Goal: Task Accomplishment & Management: Manage account settings

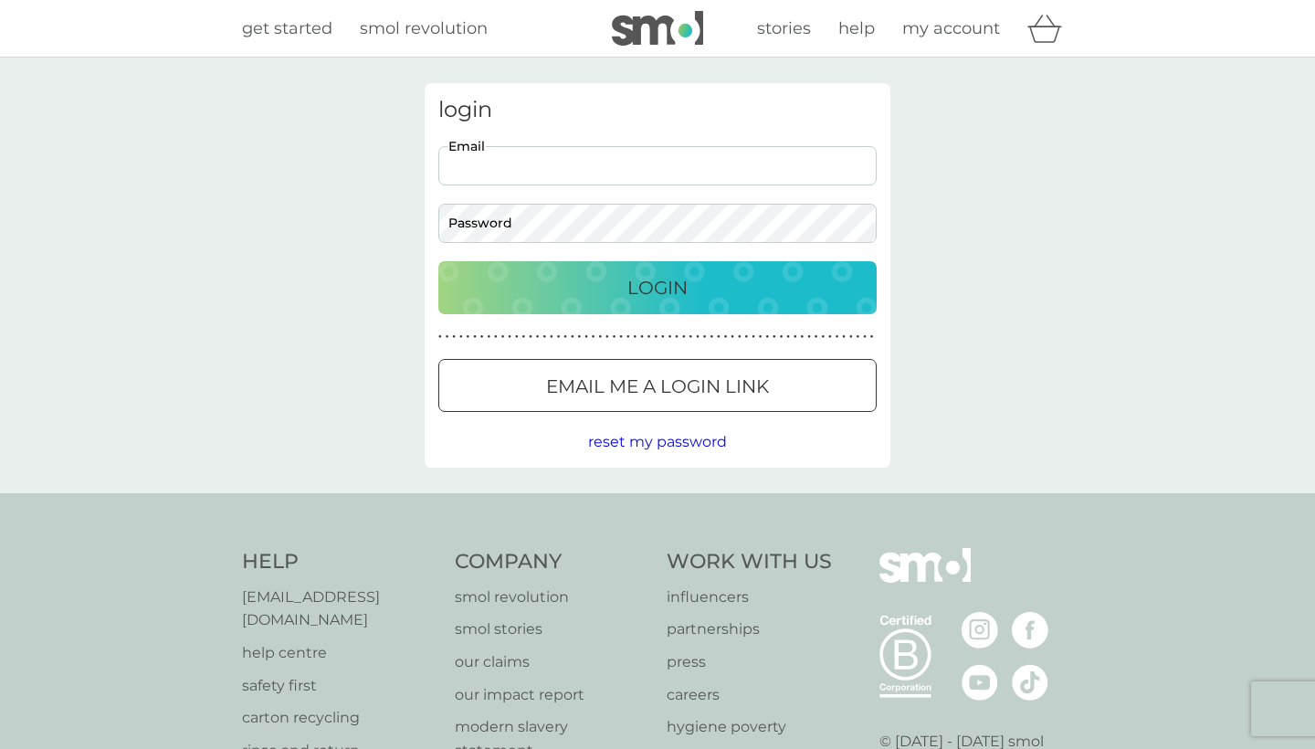
type input "[EMAIL_ADDRESS][DOMAIN_NAME]"
click at [677, 372] on p "Email me a login link" at bounding box center [657, 386] width 223 height 29
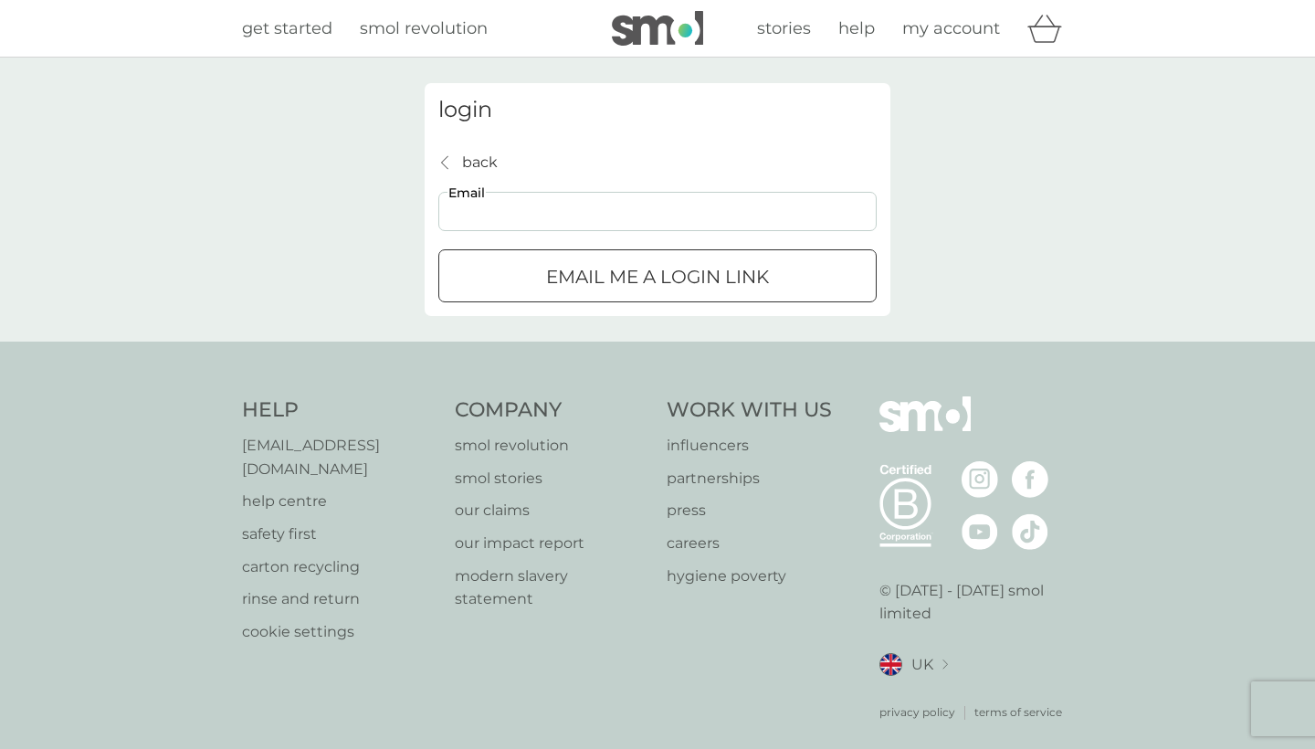
click at [615, 274] on p "Email me a login link" at bounding box center [657, 276] width 223 height 29
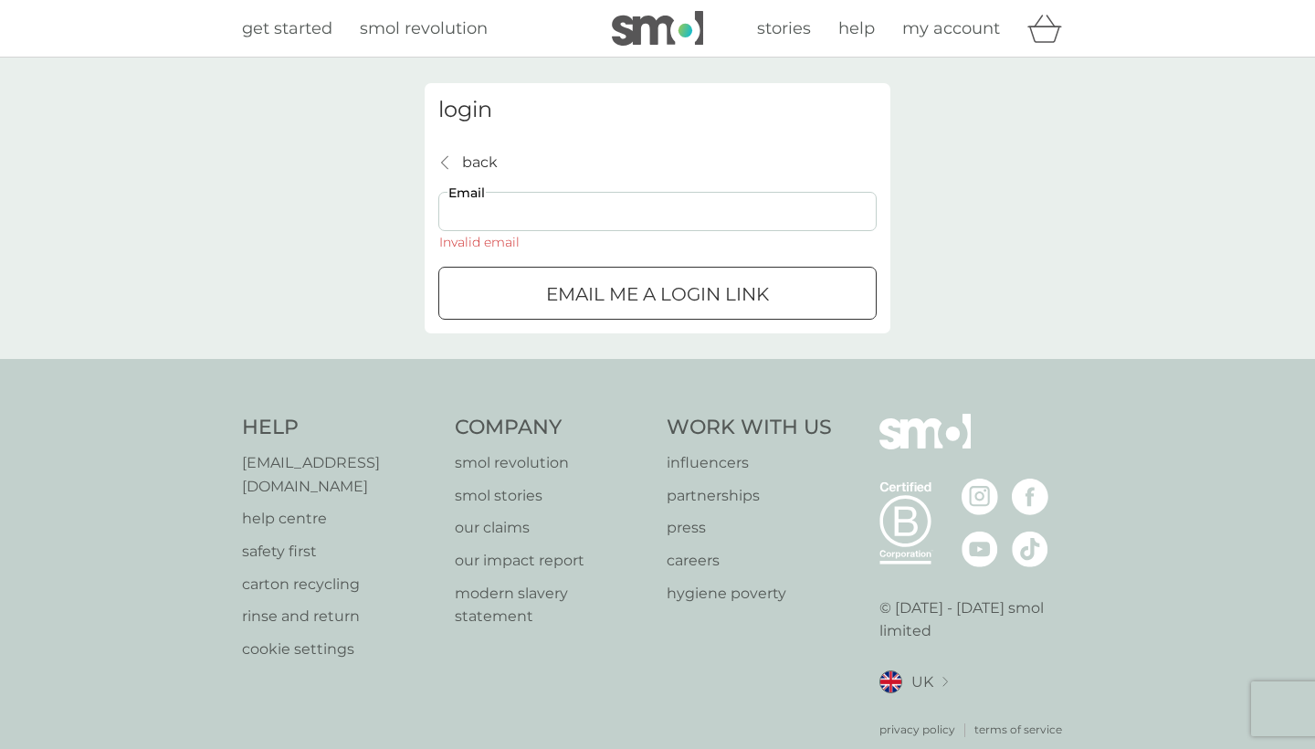
type input "[EMAIL_ADDRESS][DOMAIN_NAME]"
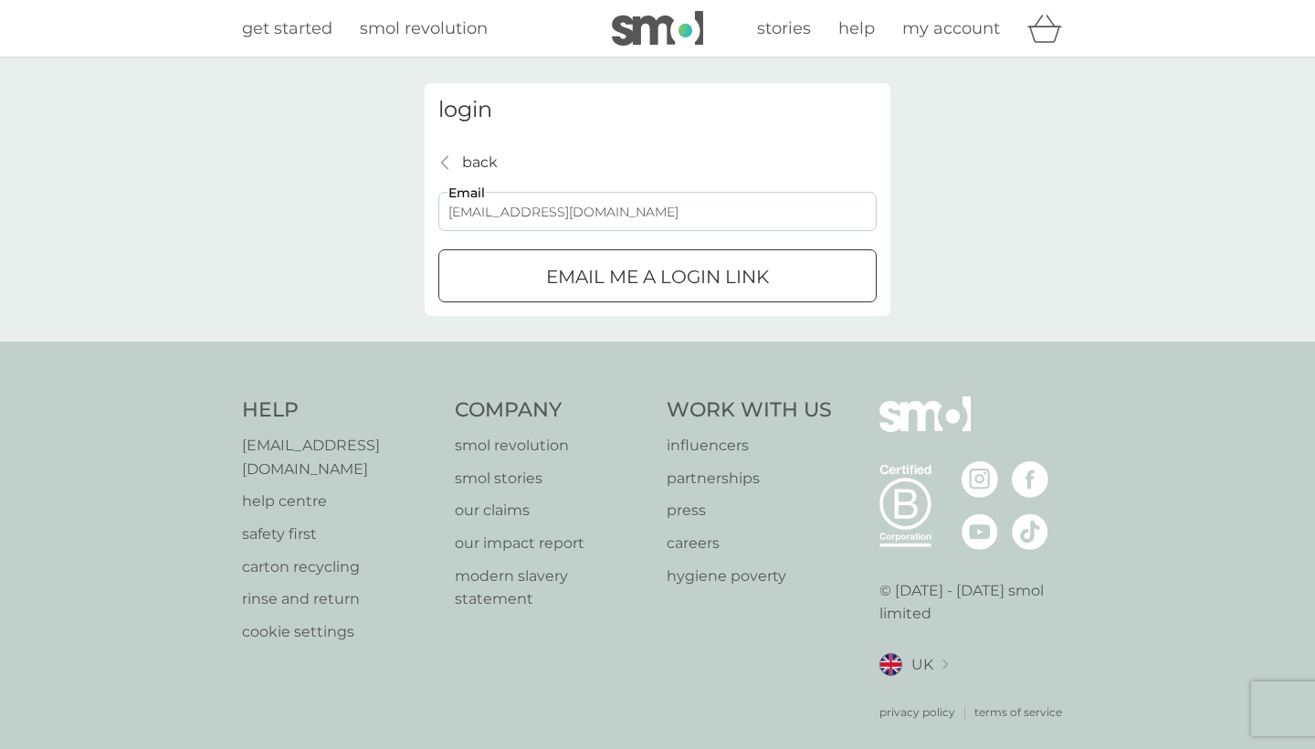
click at [759, 268] on p "Email me a login link" at bounding box center [657, 276] width 223 height 29
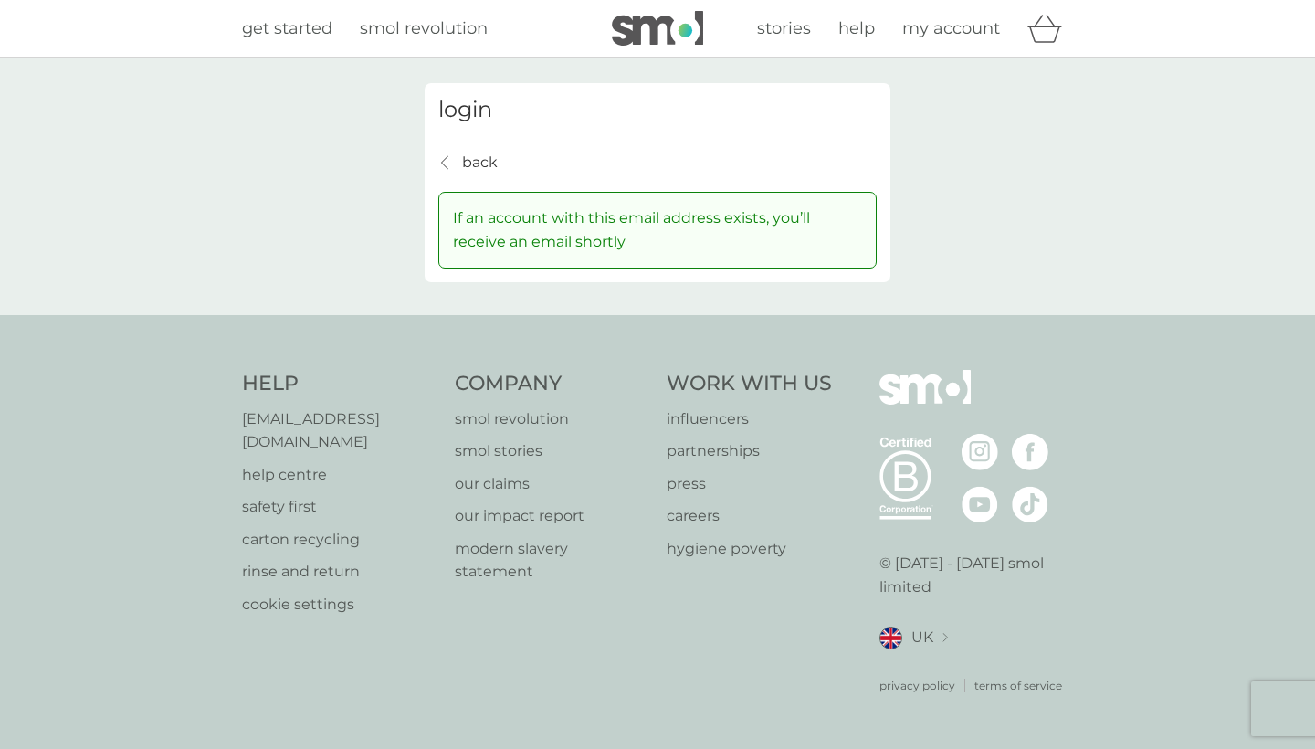
click at [461, 162] on div "back back" at bounding box center [467, 163] width 59 height 24
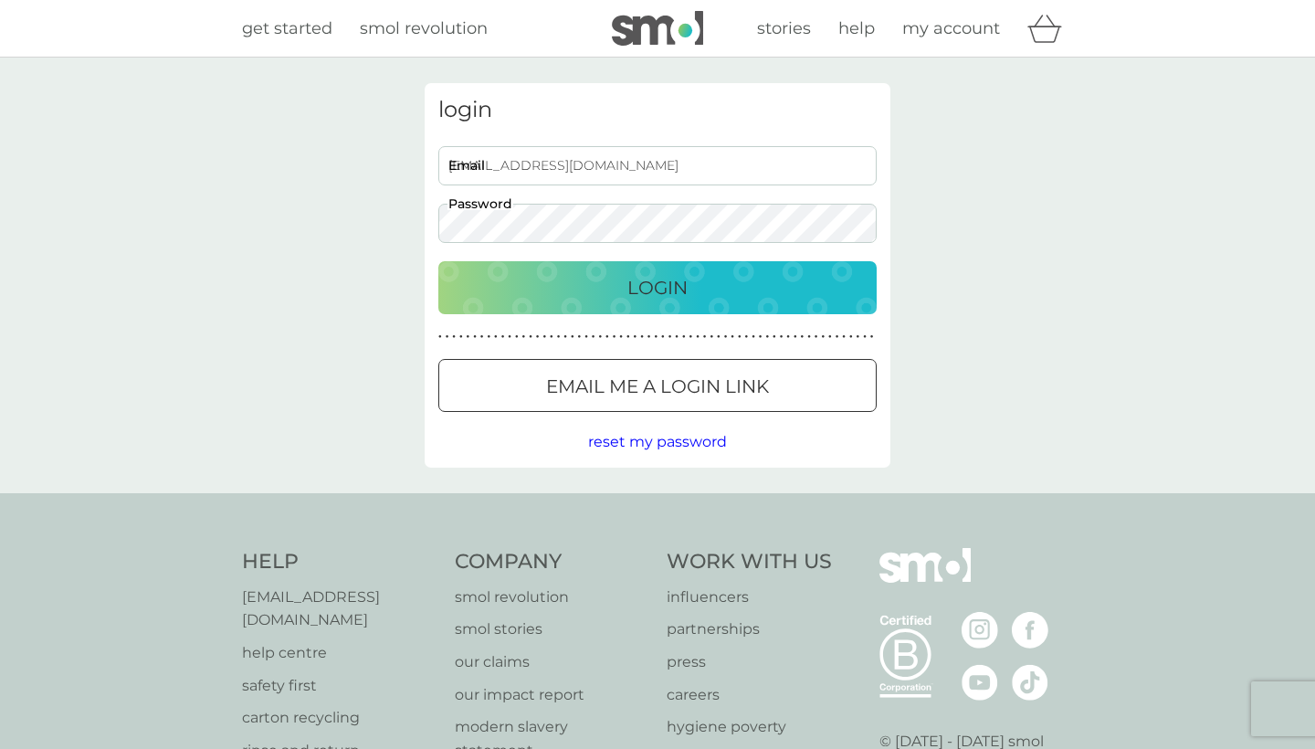
type input "A"
click at [550, 180] on div "Email Password" at bounding box center [658, 194] width 452 height 97
click at [550, 173] on input "Email" at bounding box center [657, 165] width 438 height 39
type input "[EMAIL_ADDRESS][DOMAIN_NAME]"
click at [657, 287] on button "Login" at bounding box center [657, 287] width 438 height 53
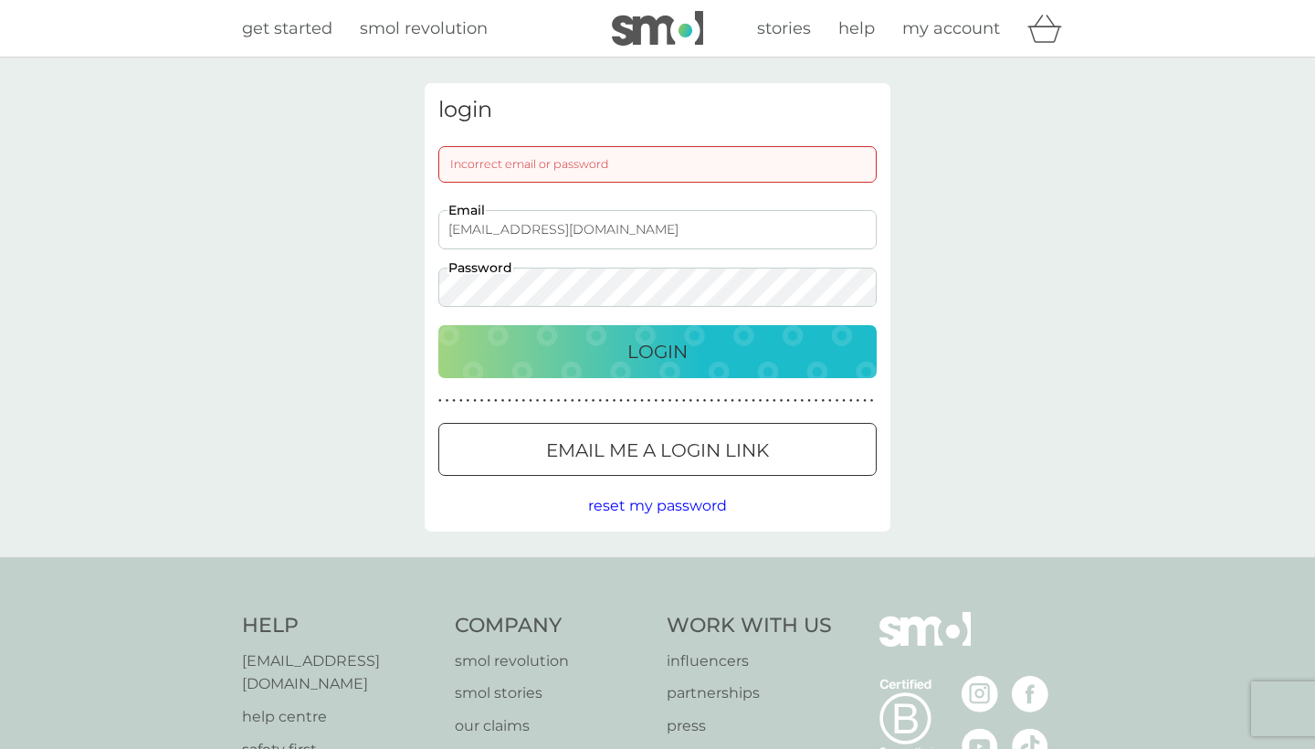
click at [657, 351] on button "Login" at bounding box center [657, 351] width 438 height 53
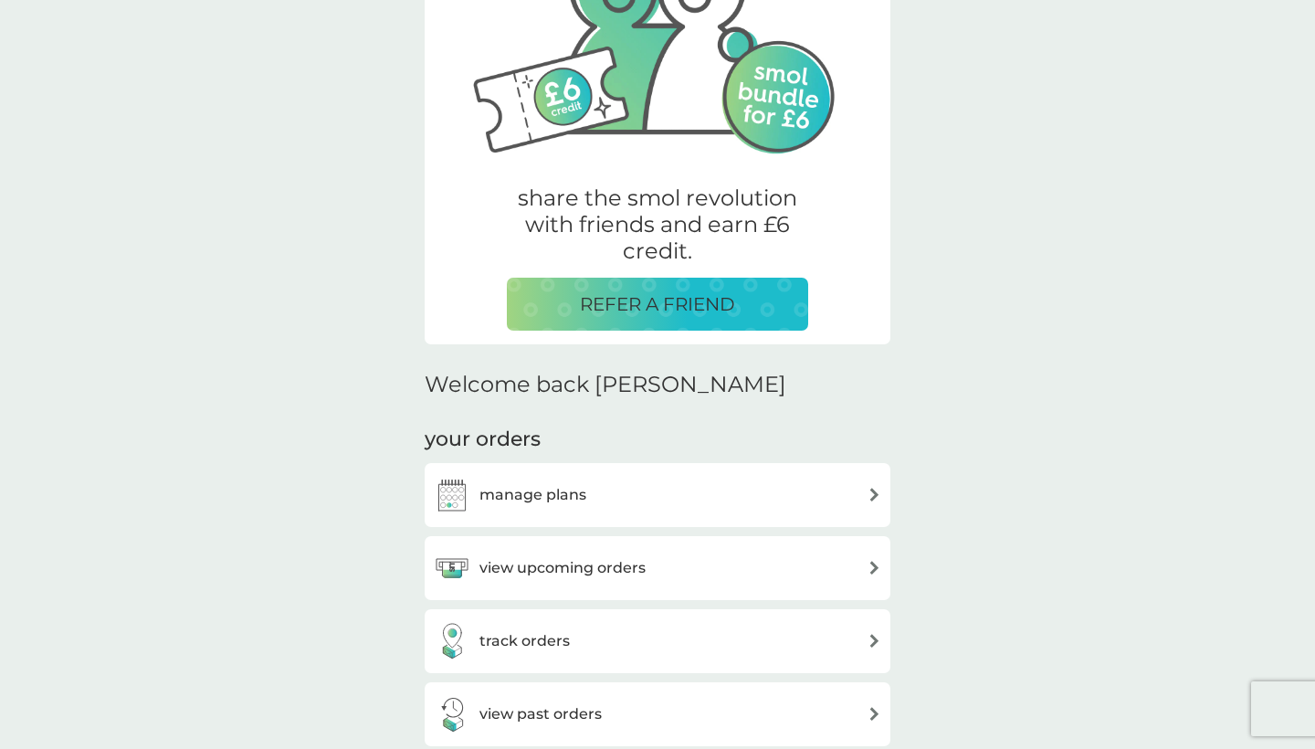
scroll to position [226, 0]
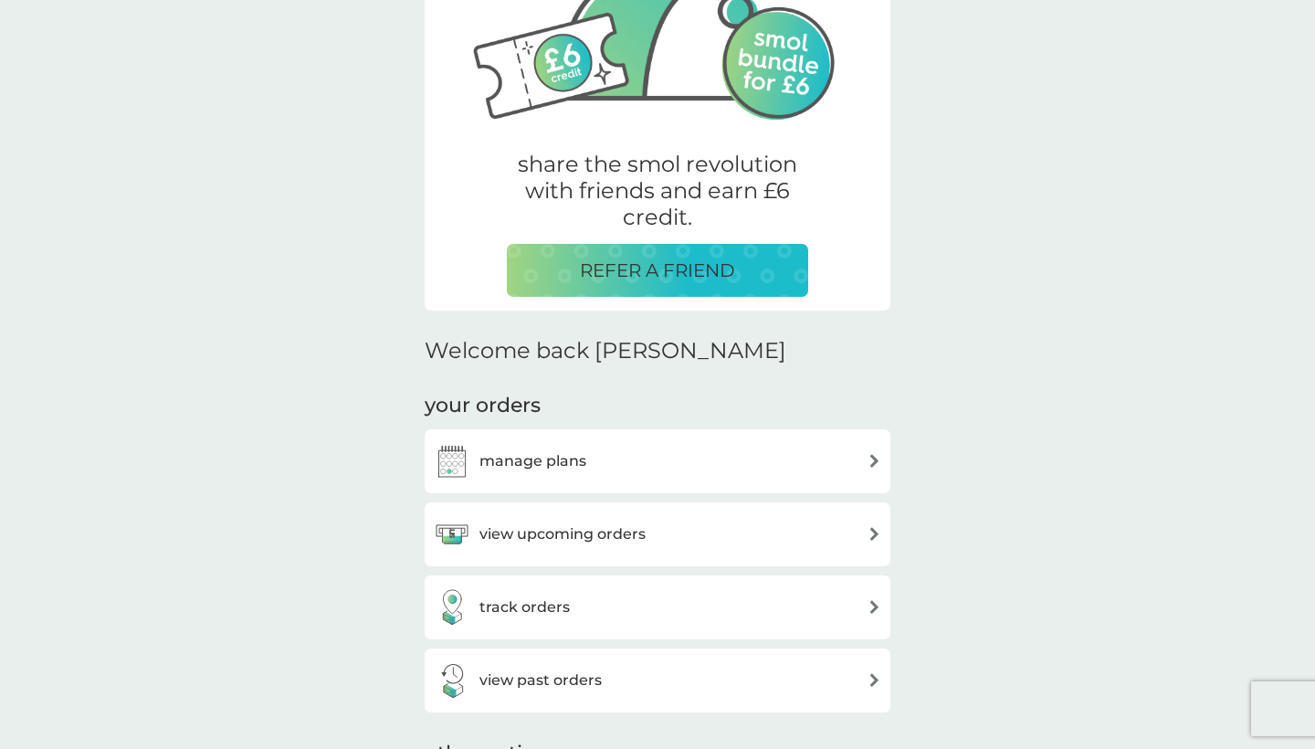
click at [564, 524] on h3 "view upcoming orders" at bounding box center [562, 534] width 166 height 24
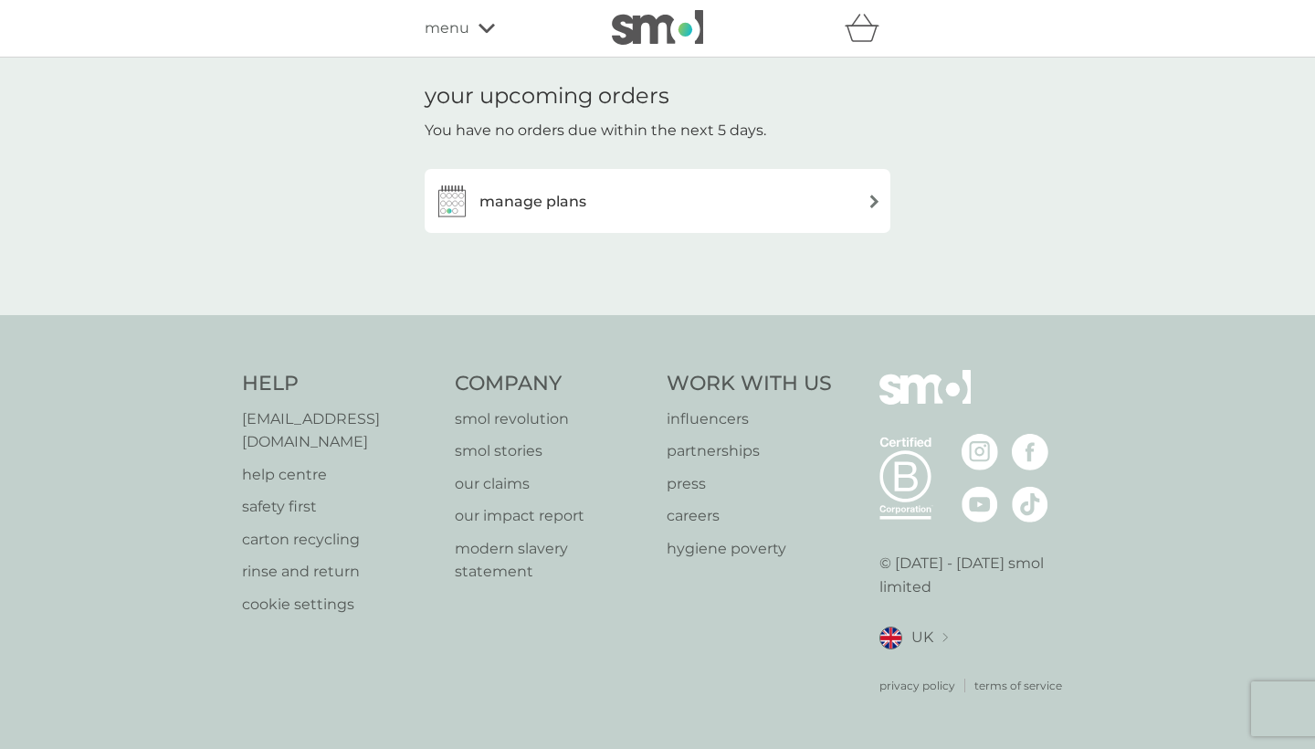
click at [728, 211] on div "manage plans" at bounding box center [657, 201] width 447 height 37
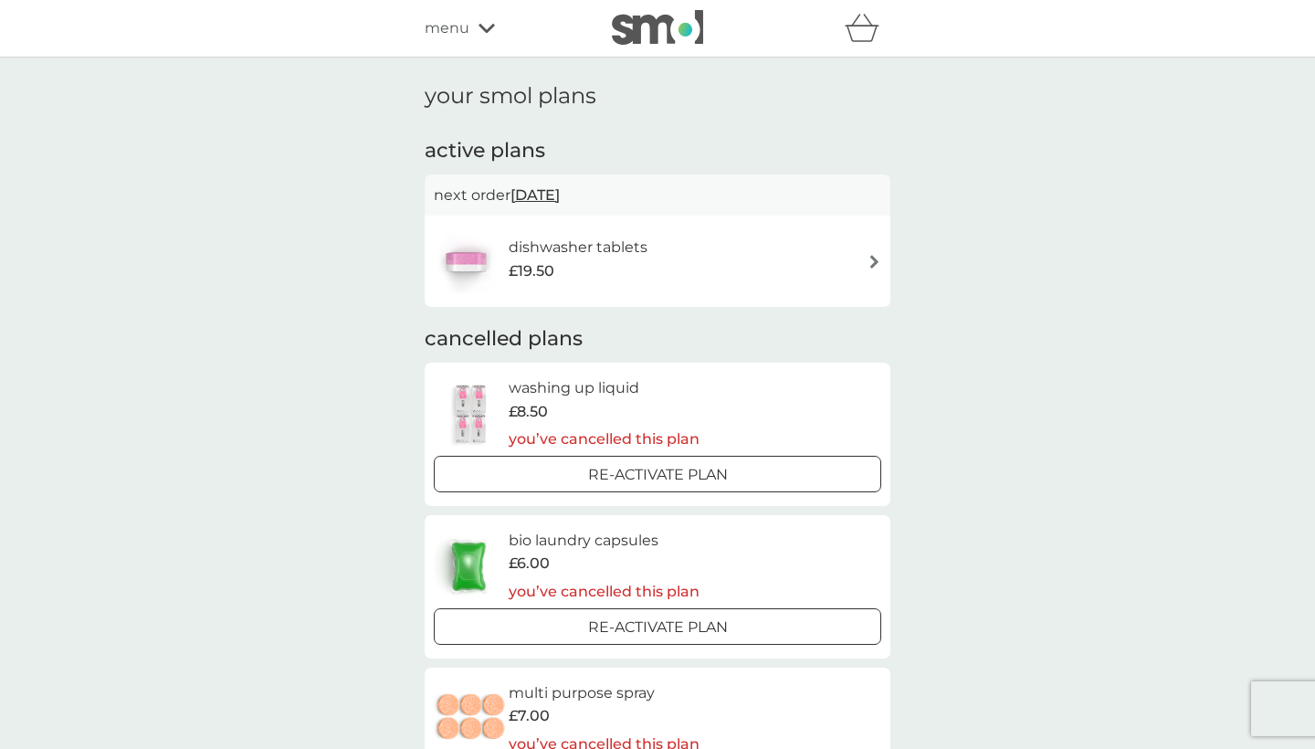
scroll to position [13, 0]
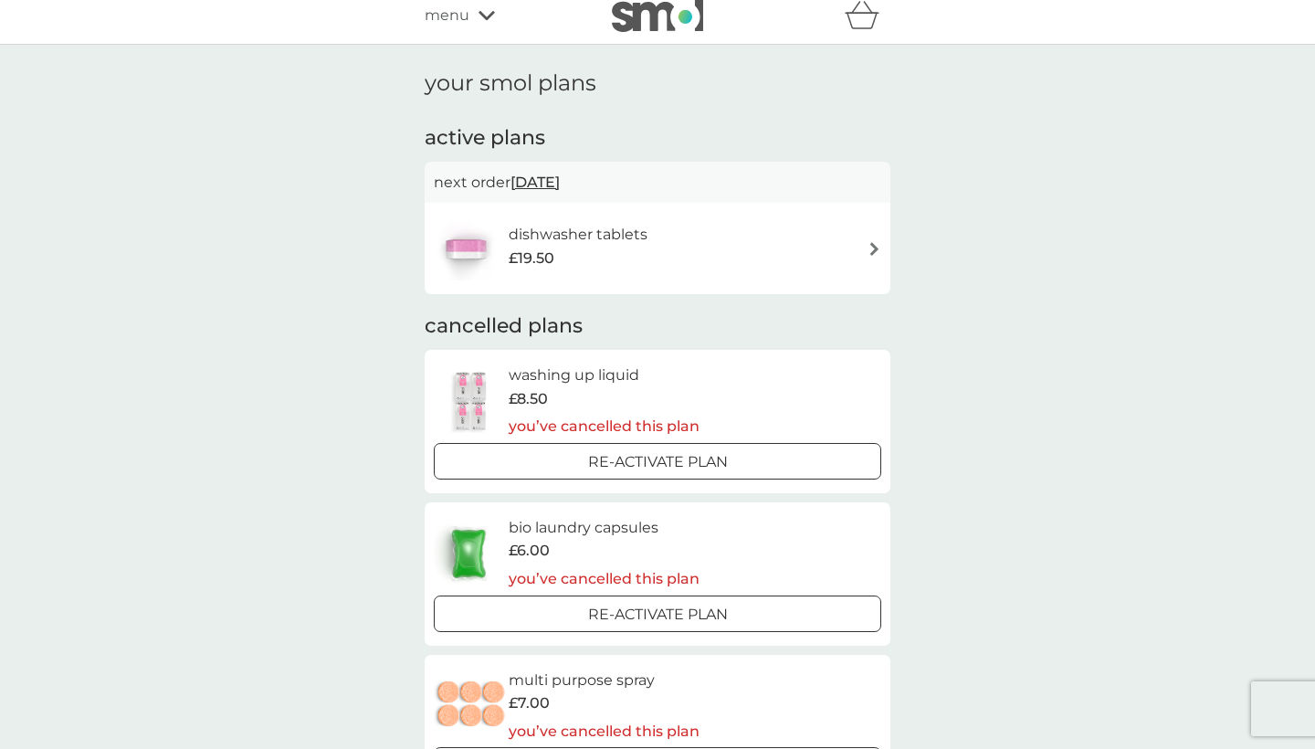
click at [695, 270] on div "dishwasher tablets £19.50" at bounding box center [657, 248] width 447 height 64
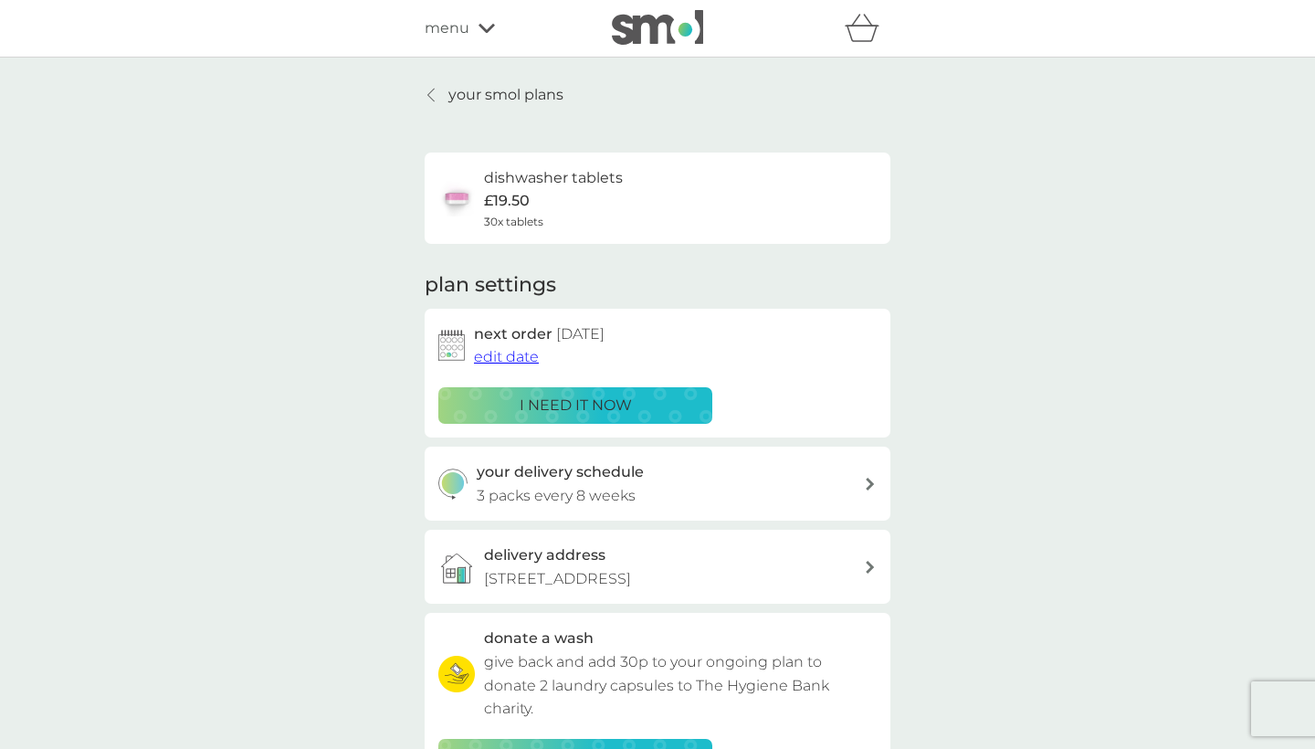
click at [598, 476] on h3 "your delivery schedule" at bounding box center [560, 472] width 167 height 24
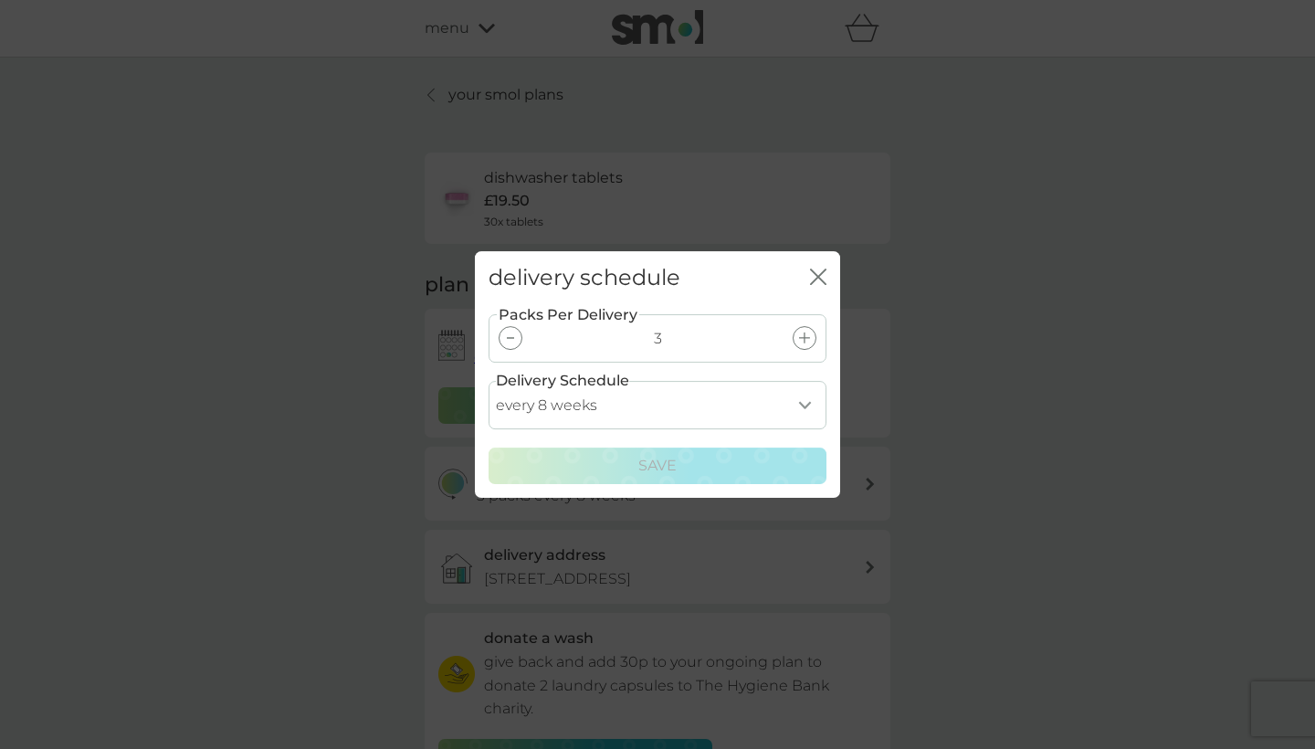
select select "84"
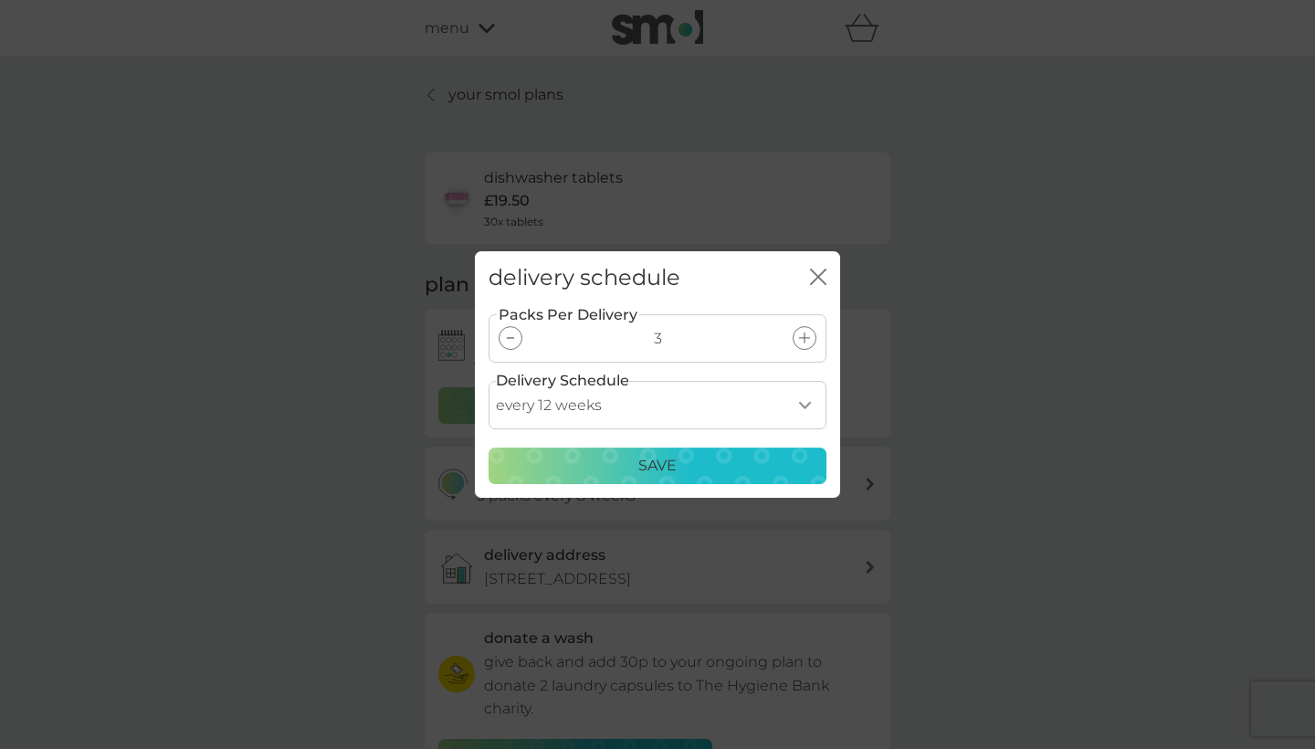
click at [671, 470] on p "Save" at bounding box center [657, 466] width 38 height 24
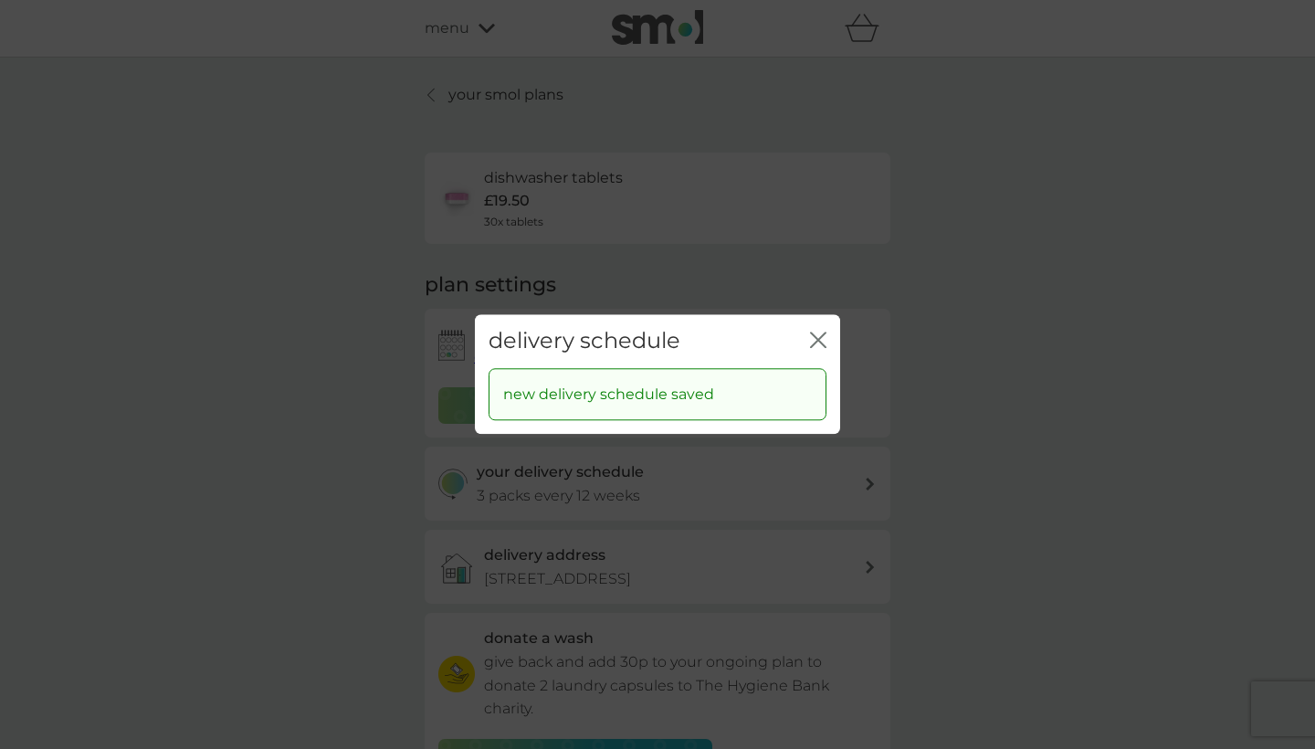
click at [820, 345] on icon "close" at bounding box center [818, 339] width 16 height 16
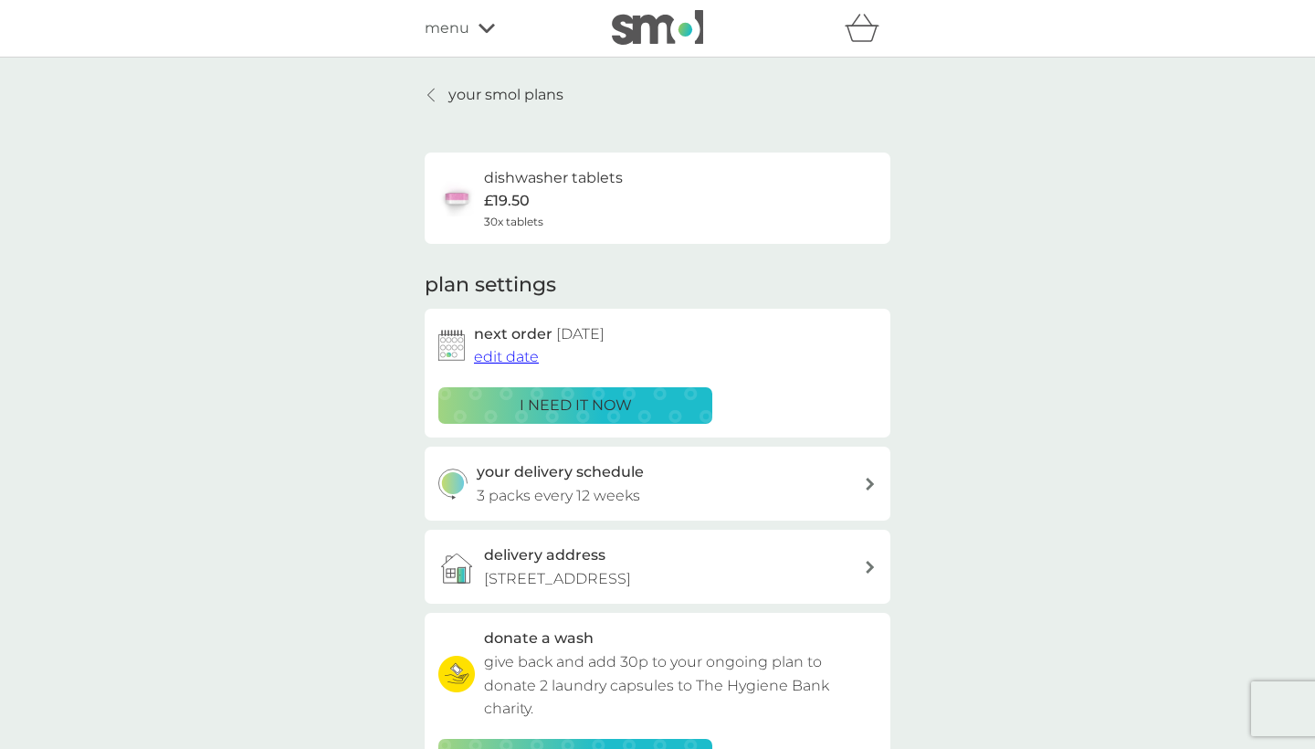
click at [465, 98] on p "your smol plans" at bounding box center [505, 95] width 115 height 24
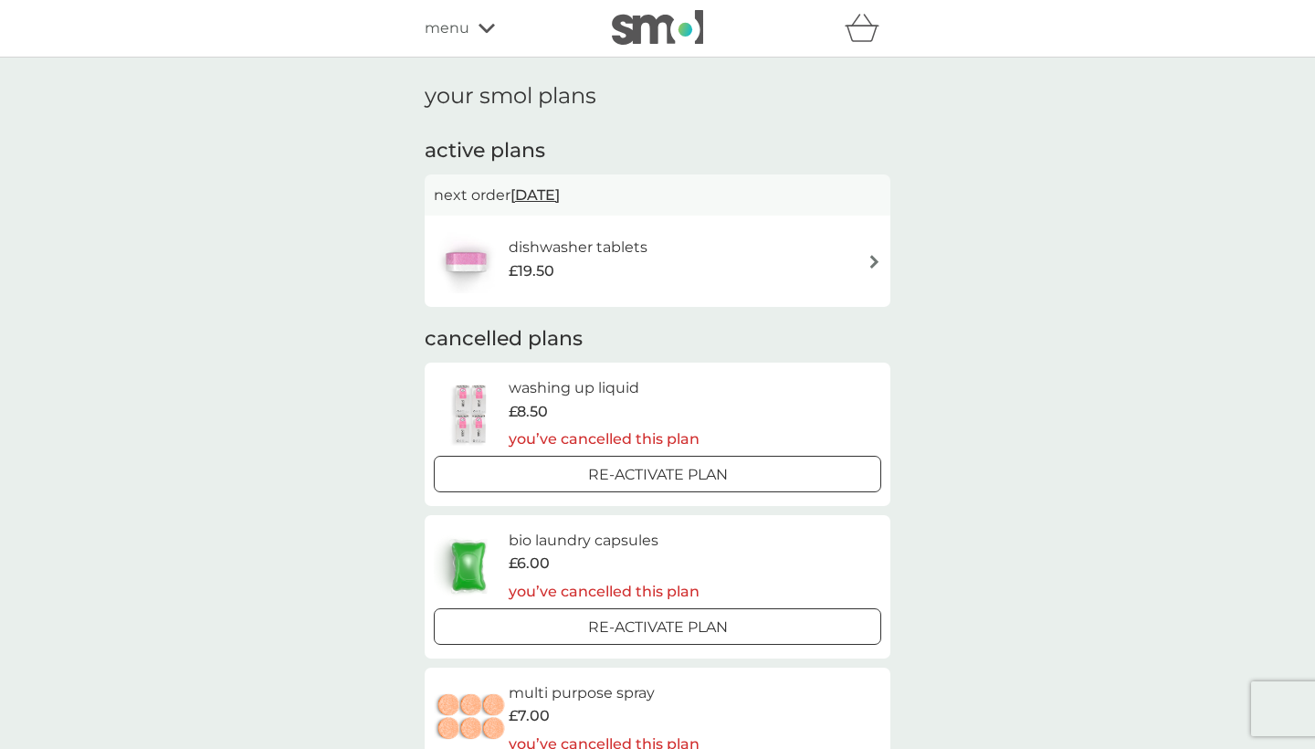
click at [477, 29] on div "menu" at bounding box center [502, 28] width 155 height 24
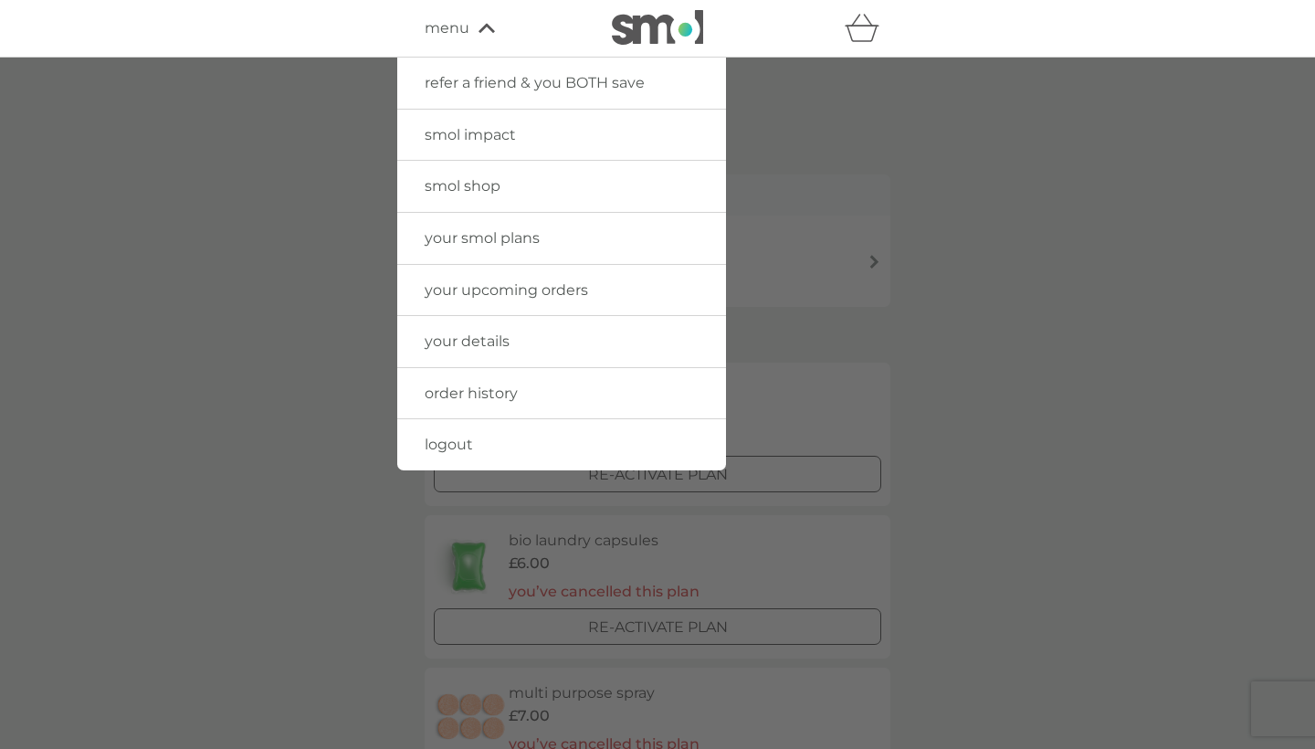
click at [479, 190] on span "smol shop" at bounding box center [463, 185] width 76 height 17
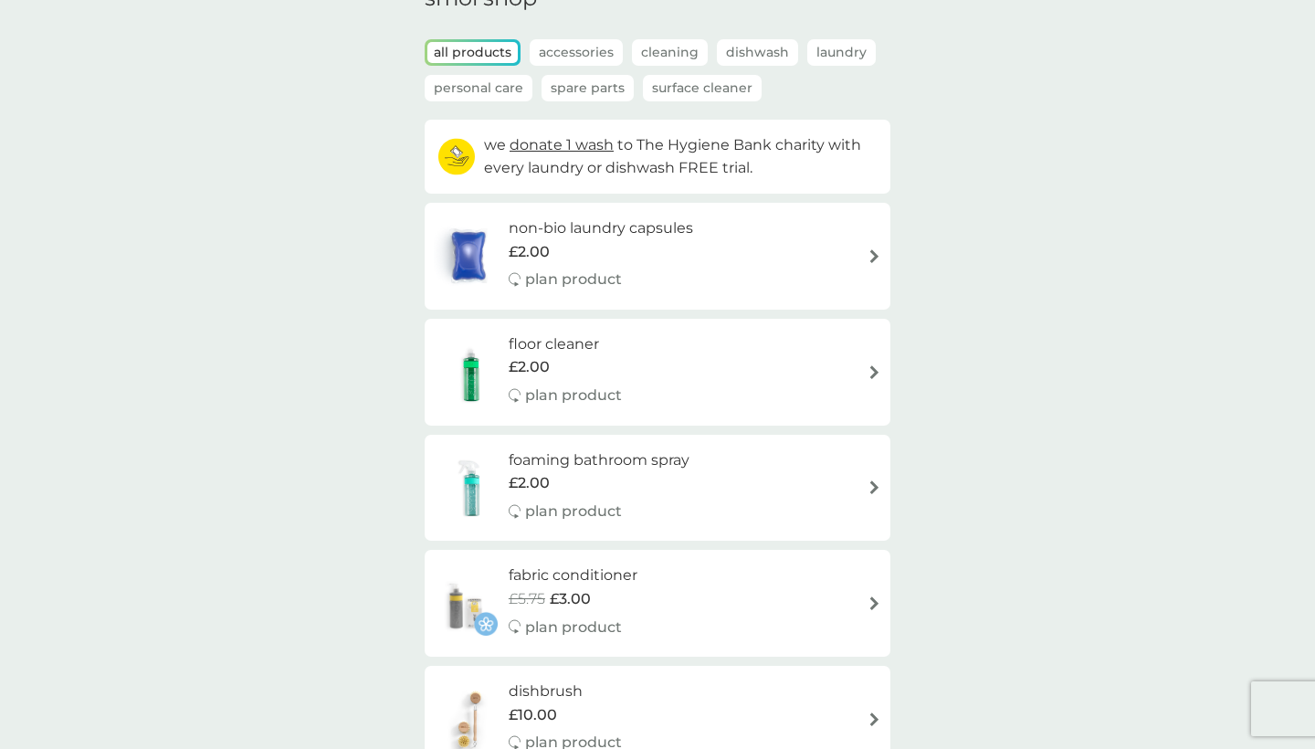
scroll to position [100, 0]
